Goal: Information Seeking & Learning: Learn about a topic

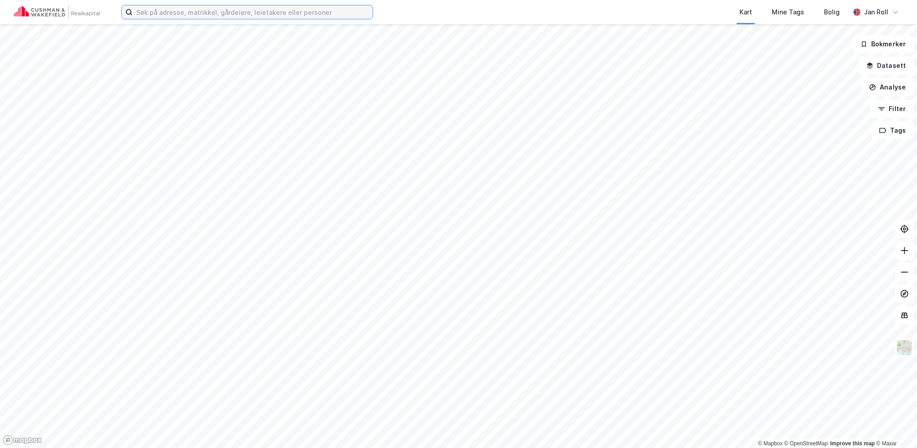
click at [266, 13] on input at bounding box center [253, 11] width 240 height 13
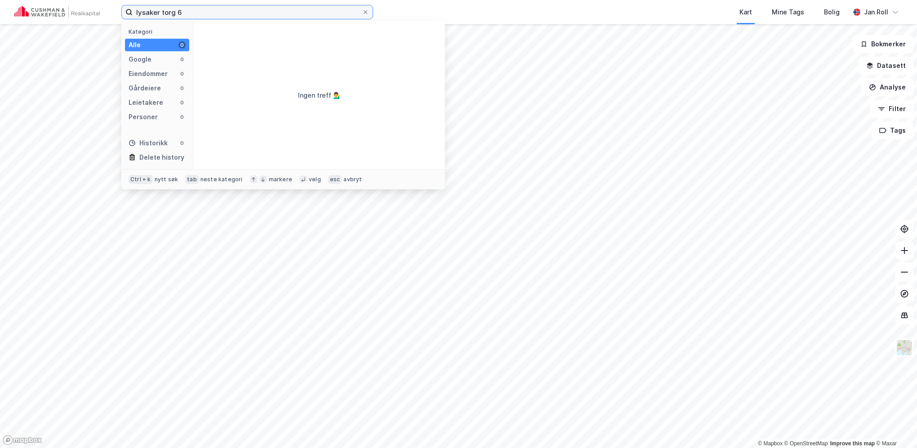
type input "lysaker torg 6"
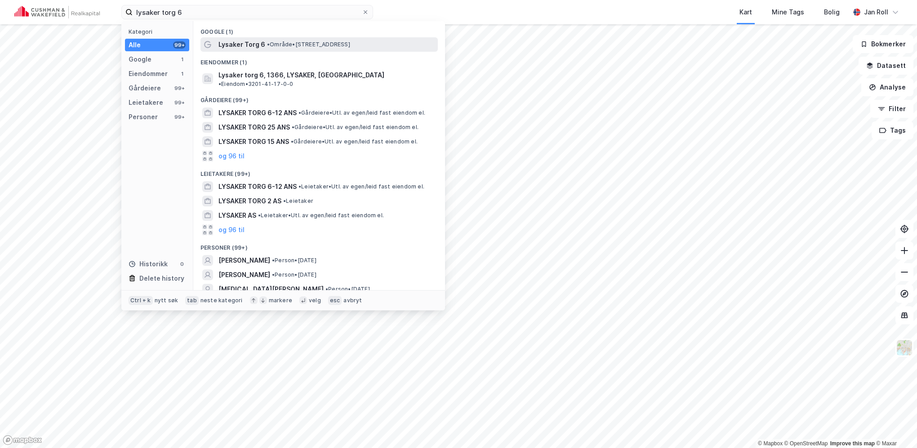
click at [289, 50] on div "Lysaker Torg 6 • Område • Lysaker Torg 6, 1366 Lysaker" at bounding box center [319, 44] width 237 height 14
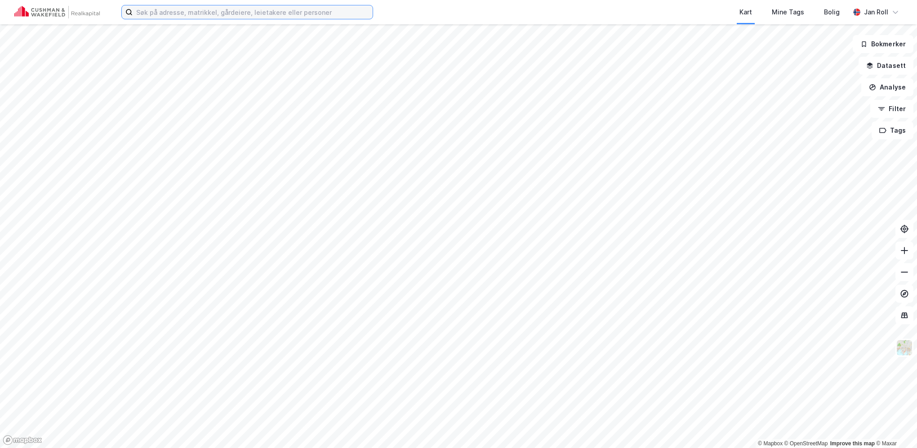
click at [198, 12] on input at bounding box center [253, 11] width 240 height 13
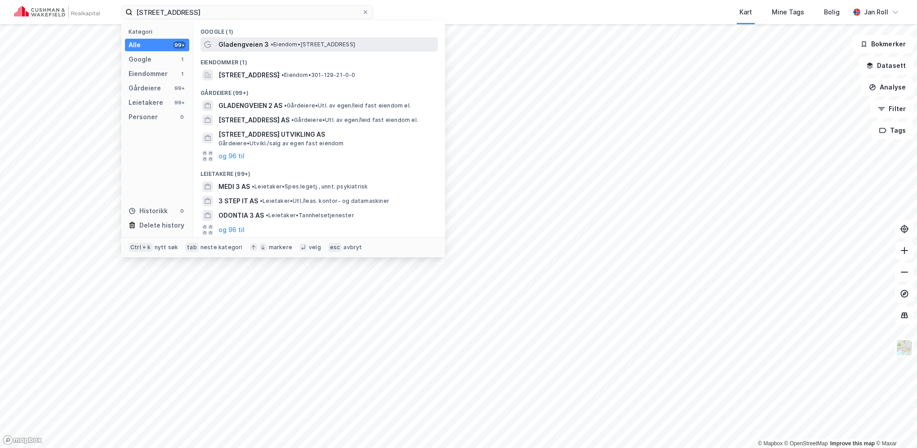
click at [280, 47] on span "• Eiendom • [STREET_ADDRESS]" at bounding box center [313, 44] width 85 height 7
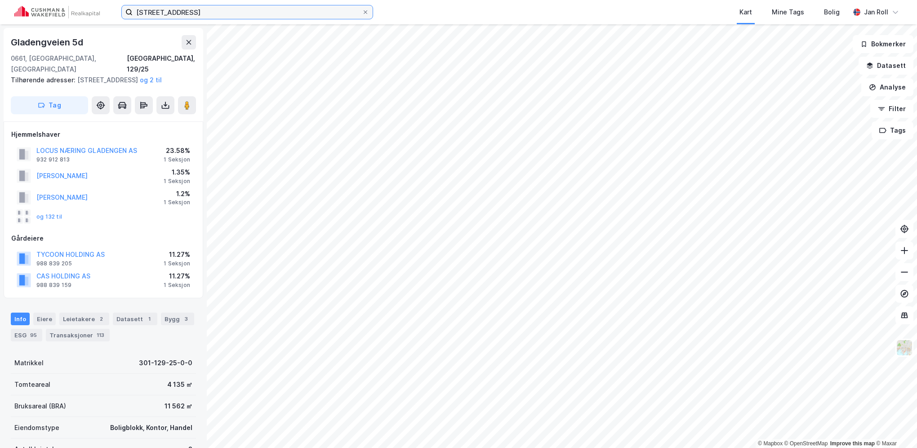
click at [192, 11] on input "[STREET_ADDRESS]" at bounding box center [247, 11] width 229 height 13
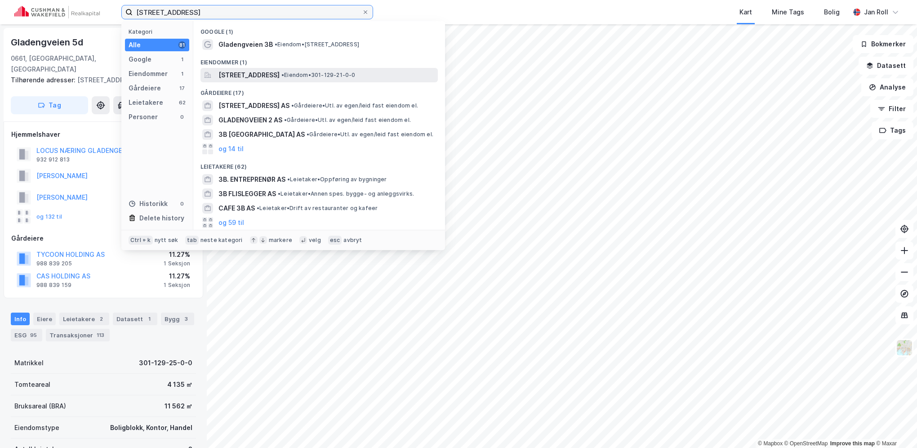
type input "[STREET_ADDRESS]"
click at [280, 76] on span "[STREET_ADDRESS]" at bounding box center [249, 75] width 61 height 11
